Goal: Navigation & Orientation: Find specific page/section

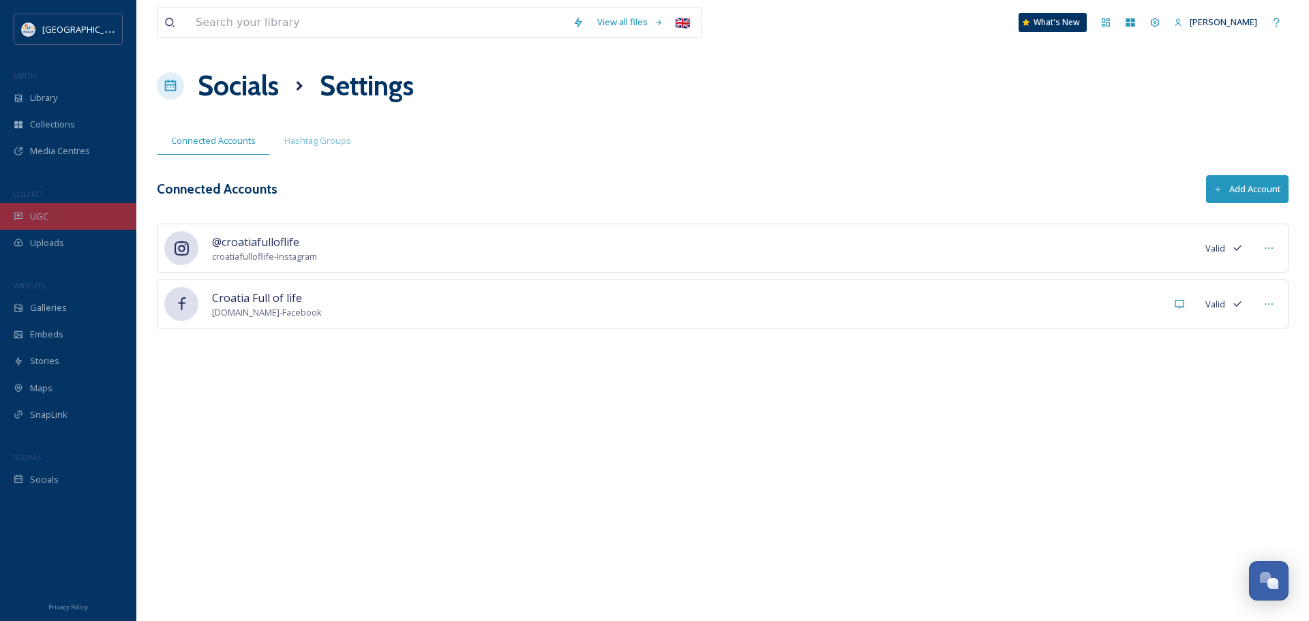
click at [46, 220] on span "UGC" at bounding box center [39, 216] width 18 height 13
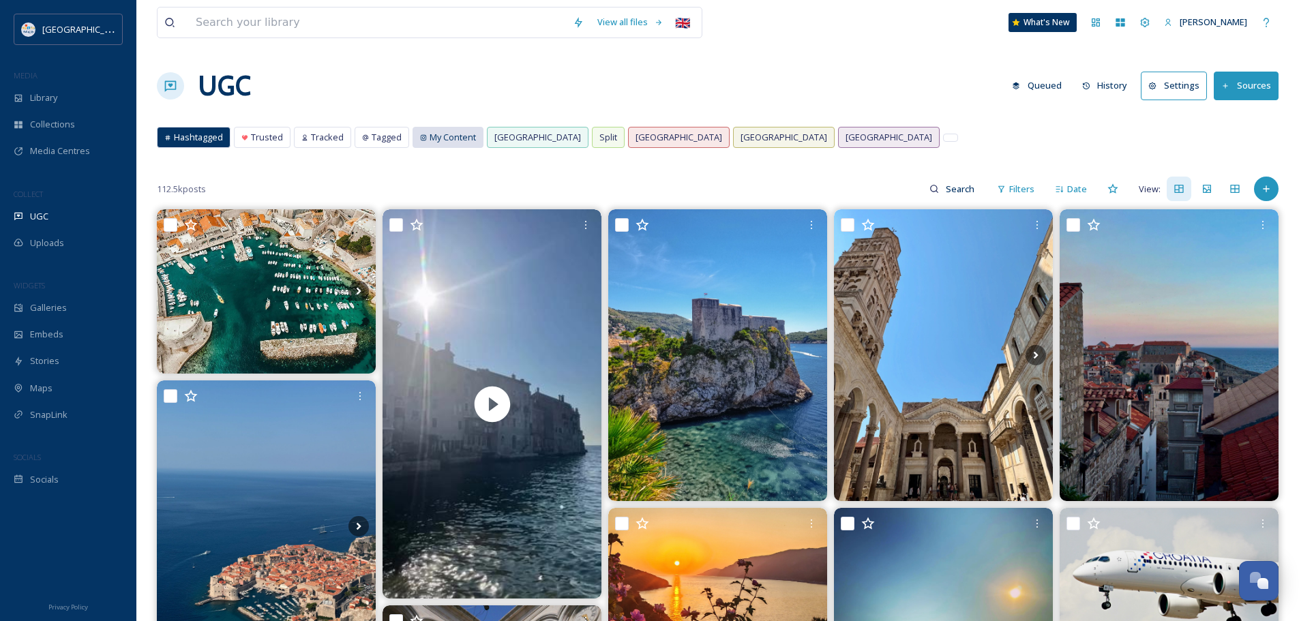
click at [444, 141] on span "My Content" at bounding box center [452, 137] width 46 height 13
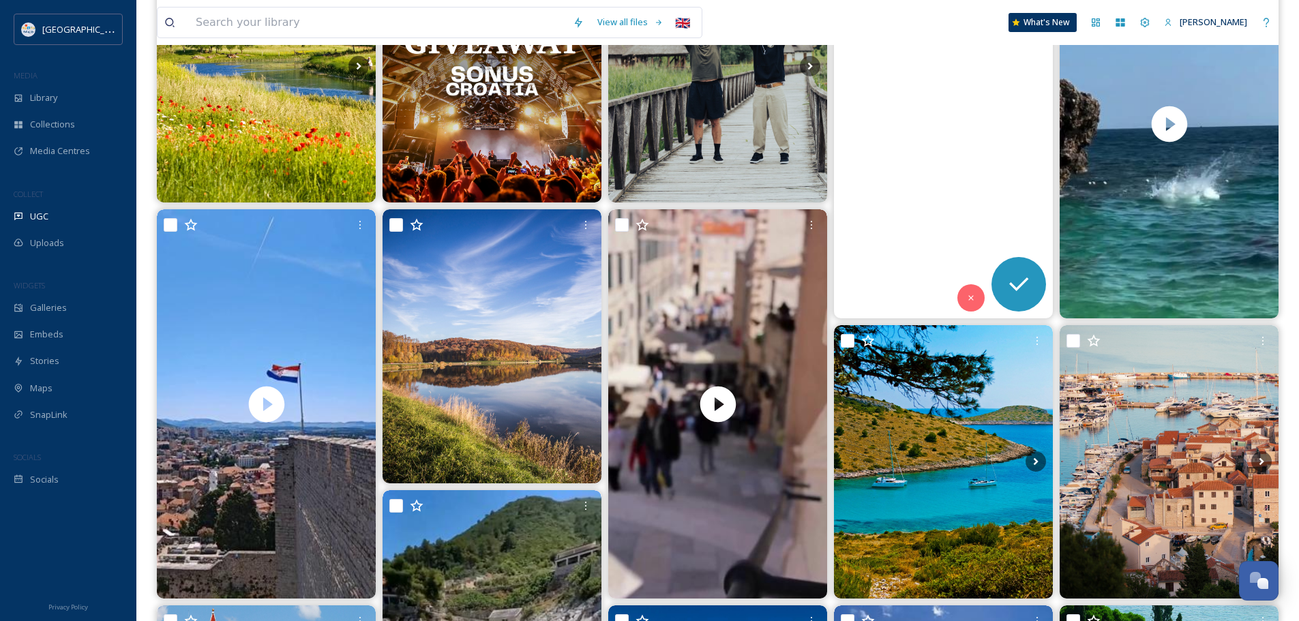
scroll to position [341, 0]
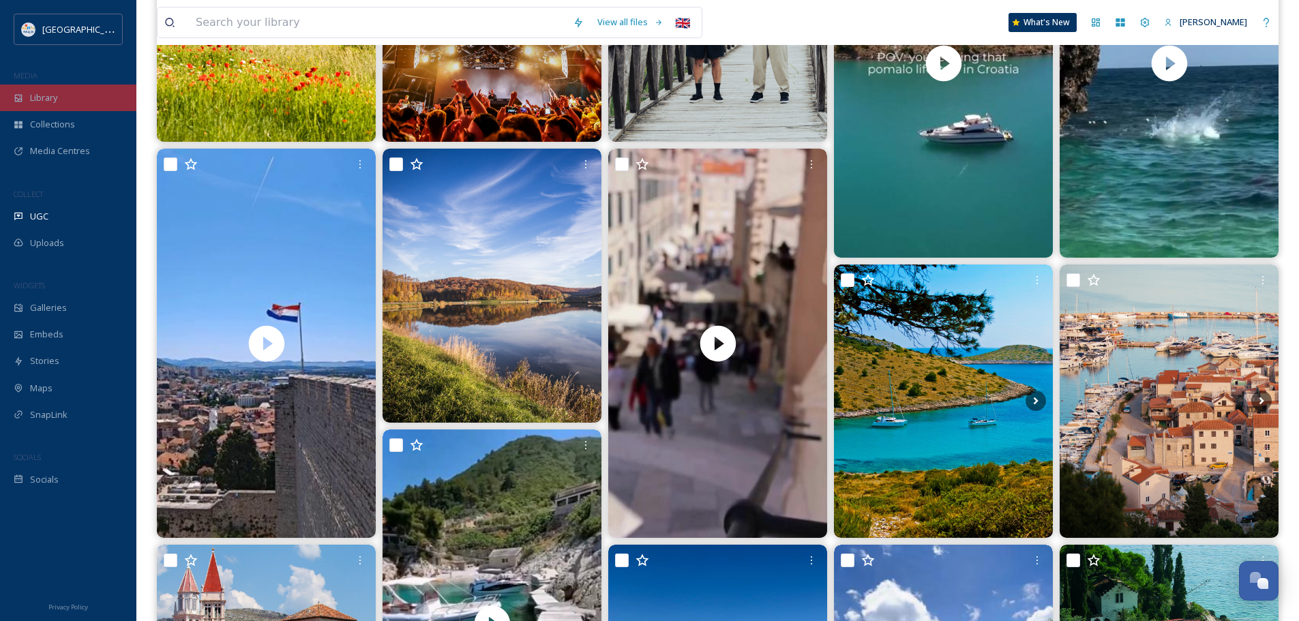
click at [73, 101] on div "Library" at bounding box center [68, 98] width 136 height 27
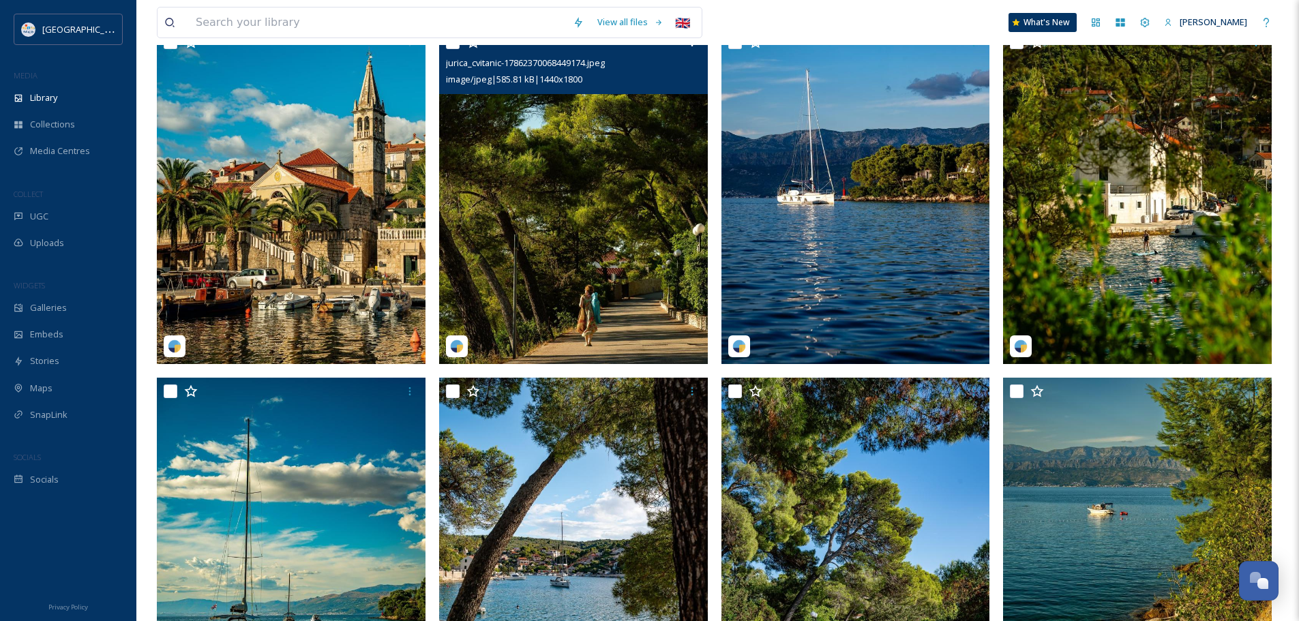
scroll to position [1841, 0]
